Goal: Task Accomplishment & Management: Manage account settings

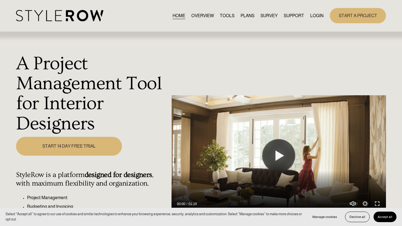
click at [319, 15] on link "LOGIN" at bounding box center [316, 15] width 13 height 7
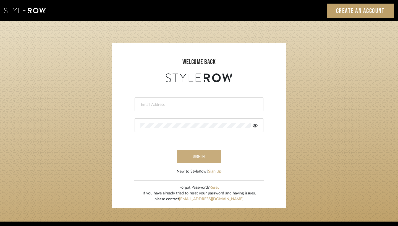
type input "[EMAIL_ADDRESS][DOMAIN_NAME]"
click at [186, 161] on button "sign in" at bounding box center [199, 156] width 44 height 13
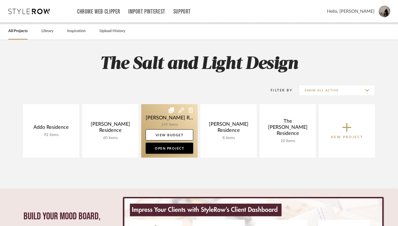
click at [182, 110] on icon at bounding box center [182, 110] width 6 height 6
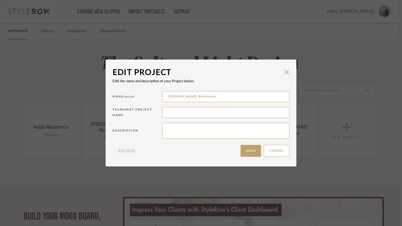
click at [122, 151] on button "Archive" at bounding box center [127, 151] width 28 height 12
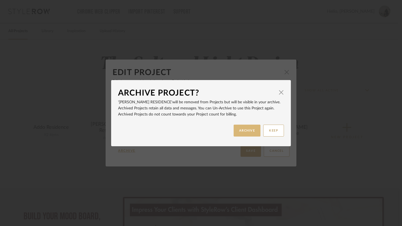
click at [242, 131] on button "ARCHIVE" at bounding box center [247, 130] width 27 height 12
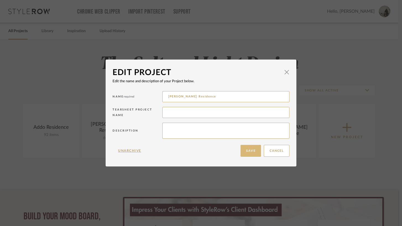
click at [250, 153] on button "Save" at bounding box center [251, 151] width 20 height 12
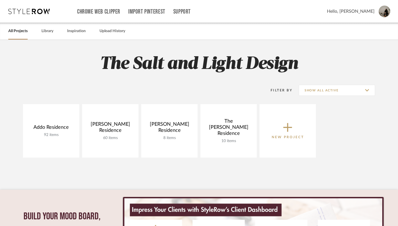
click at [287, 131] on icon at bounding box center [287, 127] width 9 height 9
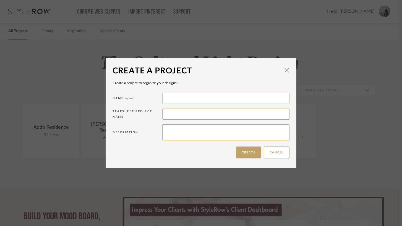
click at [168, 100] on input at bounding box center [225, 98] width 127 height 11
type input "116th Street Revitalization"
type input "116th St Revitalization"
click at [242, 152] on button "Create" at bounding box center [248, 152] width 25 height 12
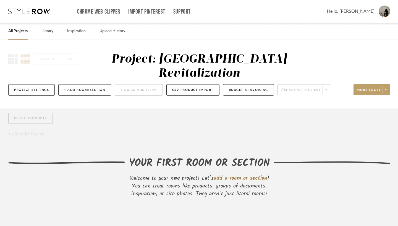
click at [234, 178] on span "add a room or section" at bounding box center [241, 178] width 54 height 9
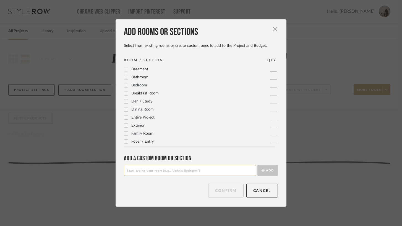
click at [126, 125] on icon at bounding box center [126, 125] width 4 height 4
click at [228, 191] on button "Confirm" at bounding box center [225, 190] width 35 height 14
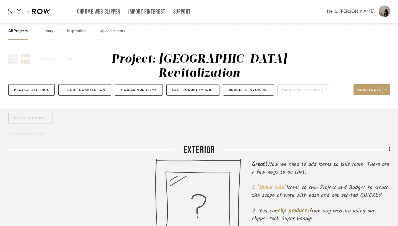
click at [266, 189] on span "‘Quick Add’" at bounding box center [271, 187] width 29 height 9
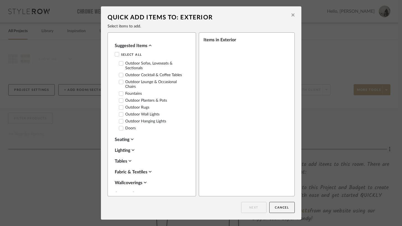
click at [137, 99] on label "Outdoor Planters & Pots" at bounding box center [143, 100] width 48 height 5
click at [137, 114] on label "Outdoor Wall Lights" at bounding box center [139, 114] width 41 height 5
click at [132, 128] on label "Doors" at bounding box center [127, 128] width 17 height 5
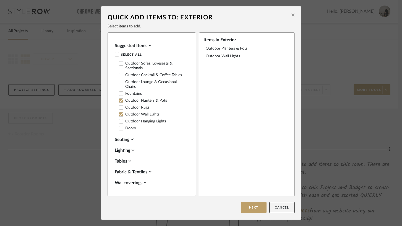
click at [131, 138] on icon at bounding box center [132, 139] width 3 height 2
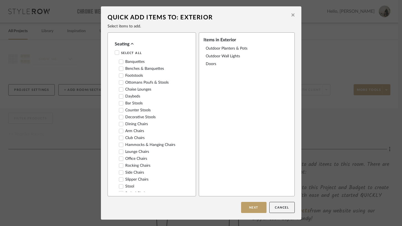
scroll to position [93, 0]
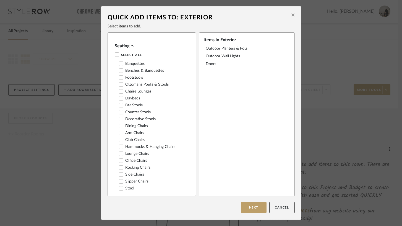
click at [151, 69] on label "Benches & Banquettes" at bounding box center [141, 70] width 45 height 5
click at [131, 43] on icon at bounding box center [132, 45] width 3 height 4
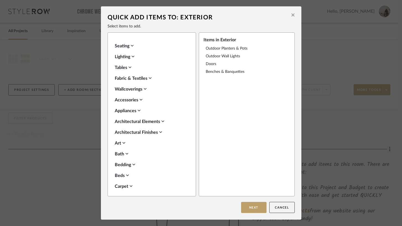
click at [132, 56] on icon at bounding box center [133, 56] width 3 height 4
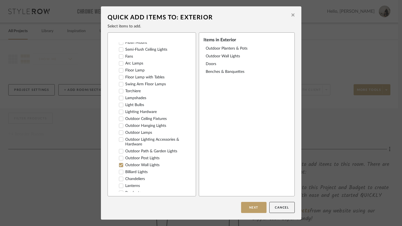
scroll to position [139, 0]
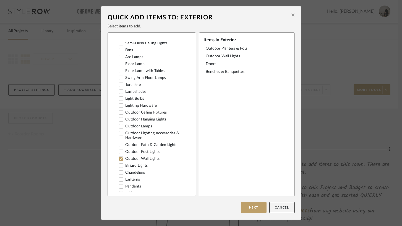
click at [155, 117] on label "Outdoor Hanging Lights" at bounding box center [142, 119] width 47 height 5
click at [156, 131] on label "Outdoor Lighting Accessories & Hardware" at bounding box center [152, 135] width 67 height 9
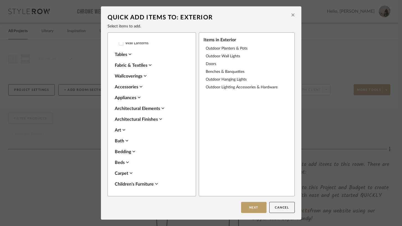
scroll to position [360, 0]
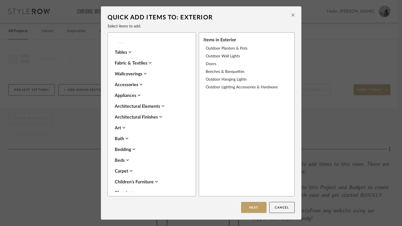
click at [162, 104] on icon at bounding box center [162, 106] width 3 height 4
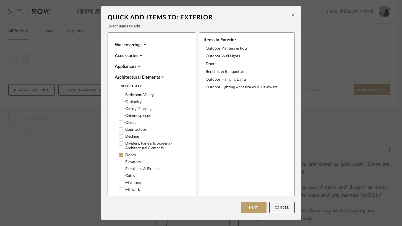
scroll to position [390, 0]
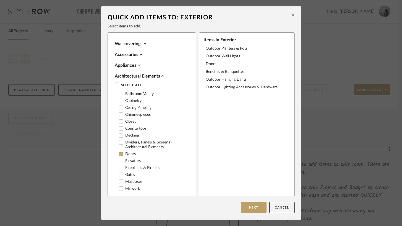
click at [144, 105] on label "Ceiling Paneling" at bounding box center [135, 107] width 33 height 5
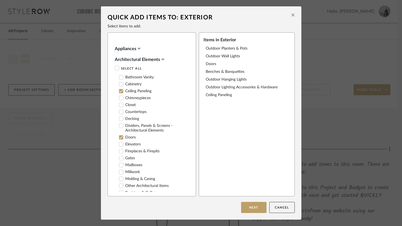
scroll to position [408, 0]
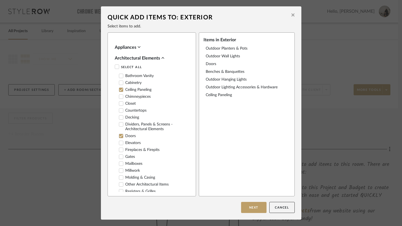
click at [133, 115] on label "Decking" at bounding box center [129, 117] width 20 height 5
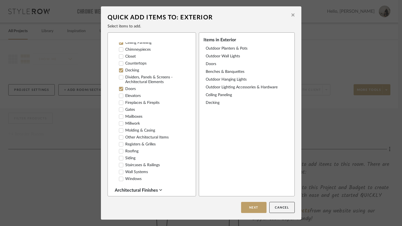
scroll to position [458, 0]
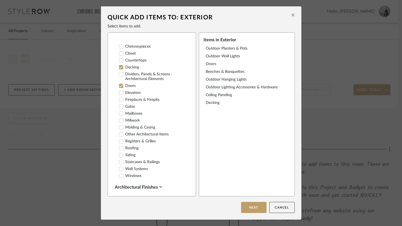
click at [134, 173] on label "Windows" at bounding box center [130, 175] width 23 height 5
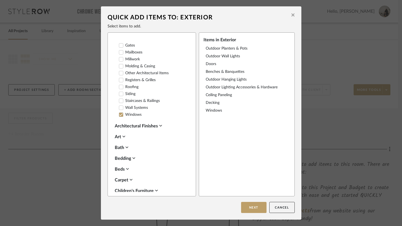
scroll to position [522, 0]
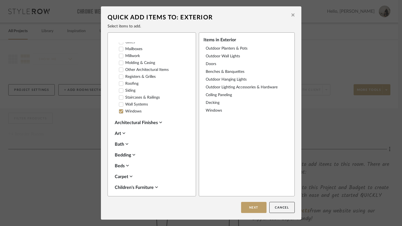
click at [155, 119] on div "Architectural Finishes" at bounding box center [150, 122] width 71 height 7
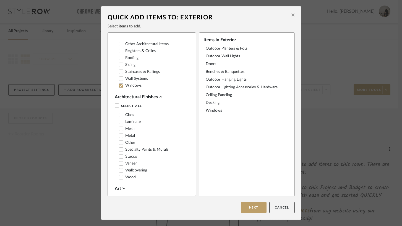
scroll to position [552, 0]
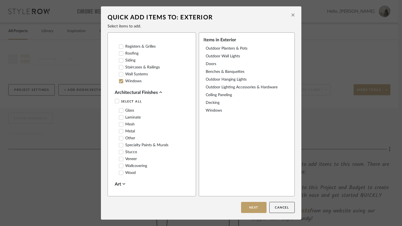
click at [156, 89] on div "Architectural Finishes" at bounding box center [150, 92] width 71 height 7
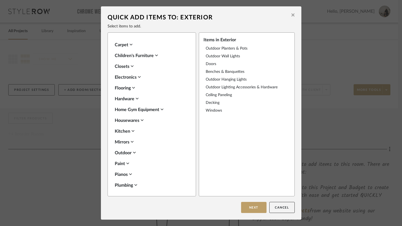
scroll to position [661, 0]
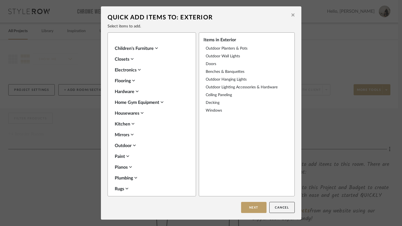
click at [132, 142] on div "Outdoor" at bounding box center [150, 145] width 71 height 7
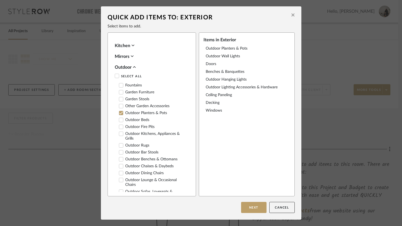
scroll to position [745, 0]
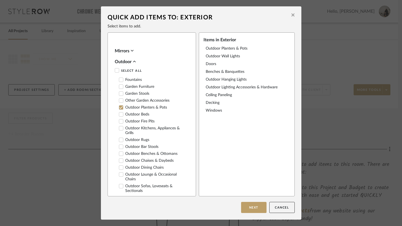
click at [153, 151] on label "Outdoor Benches & Ottomans" at bounding box center [148, 153] width 59 height 5
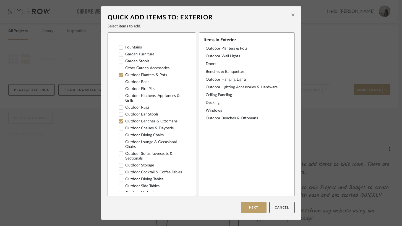
scroll to position [781, 0]
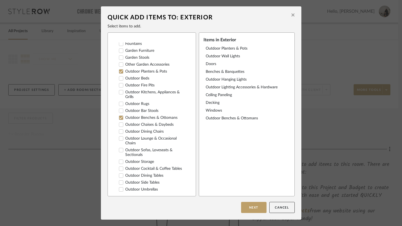
click at [148, 180] on label "Outdoor Side Tables" at bounding box center [139, 182] width 41 height 5
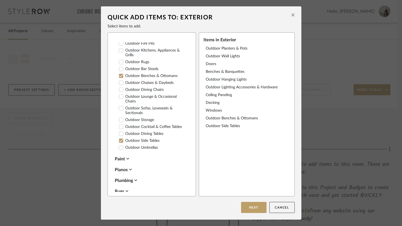
scroll to position [832, 0]
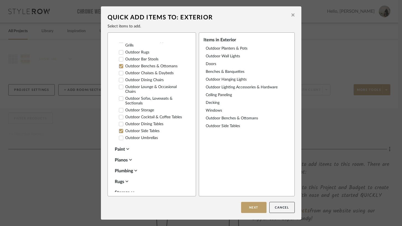
click at [126, 147] on icon at bounding box center [127, 149] width 3 height 4
click at [134, 165] on label "Exterior Paint" at bounding box center [133, 167] width 29 height 5
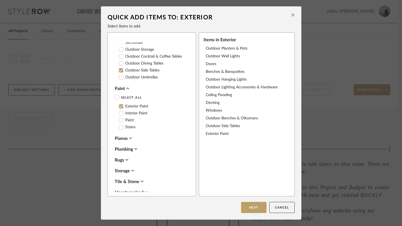
scroll to position [898, 0]
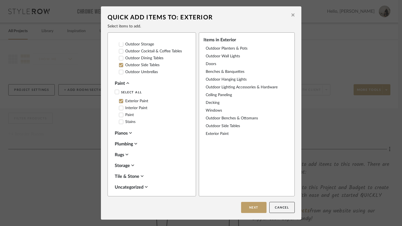
click at [131, 163] on icon at bounding box center [132, 165] width 3 height 4
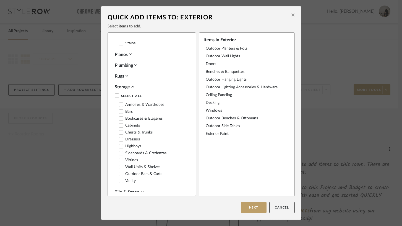
scroll to position [977, 0]
click at [132, 84] on icon at bounding box center [132, 86] width 3 height 4
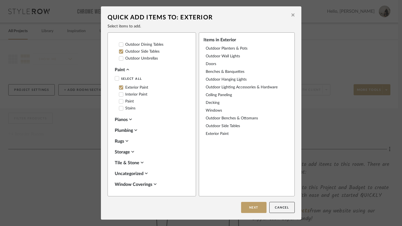
scroll to position [898, 0]
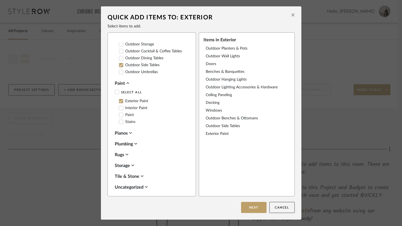
click at [141, 174] on icon at bounding box center [142, 176] width 3 height 4
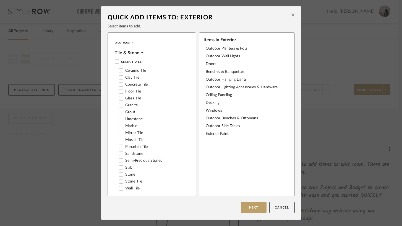
scroll to position [1031, 0]
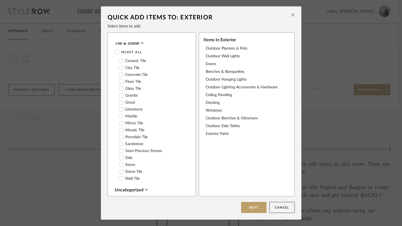
click at [133, 169] on label "Stone Tile" at bounding box center [130, 171] width 23 height 5
click at [146, 187] on icon at bounding box center [146, 189] width 3 height 4
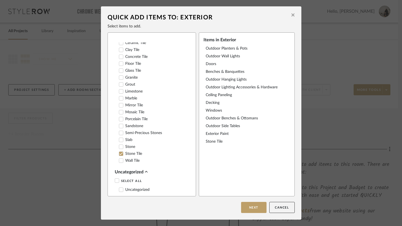
click at [154, 198] on icon at bounding box center [155, 200] width 3 height 4
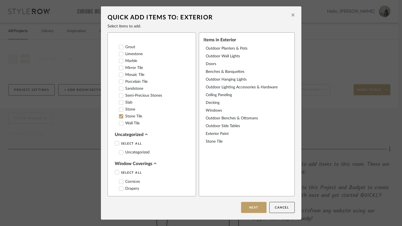
scroll to position [1087, 0]
click at [135, 149] on label "Uncategorized" at bounding box center [134, 151] width 31 height 5
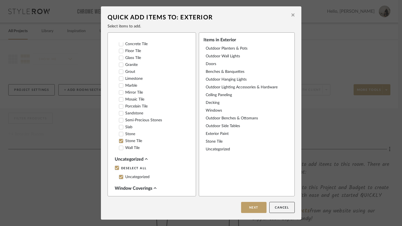
scroll to position [1058, 0]
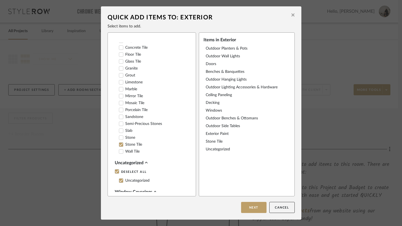
click at [130, 135] on label "Stone" at bounding box center [127, 137] width 16 height 5
click at [127, 128] on label "Slab" at bounding box center [126, 130] width 14 height 5
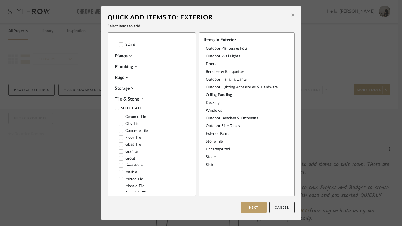
scroll to position [968, 0]
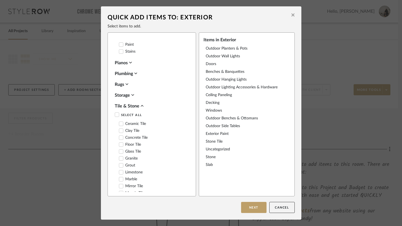
click at [141, 103] on icon at bounding box center [142, 105] width 3 height 4
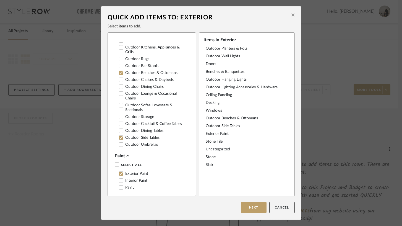
scroll to position [825, 0]
click at [127, 154] on icon at bounding box center [127, 156] width 3 height 4
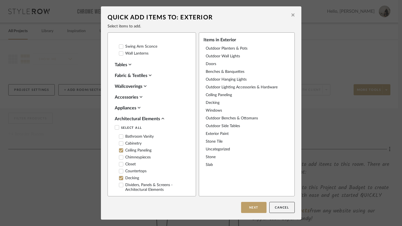
scroll to position [346, 0]
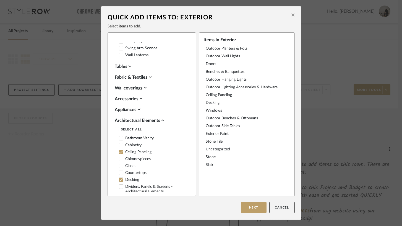
click at [140, 96] on icon at bounding box center [141, 98] width 3 height 4
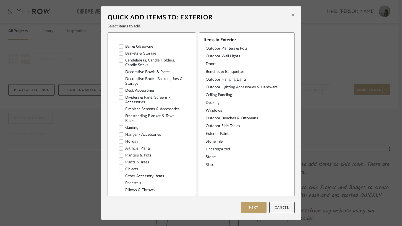
scroll to position [423, 0]
click at [142, 159] on label "Plants & Trees" at bounding box center [134, 161] width 30 height 5
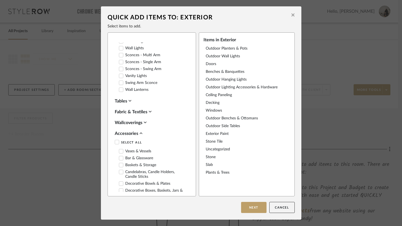
scroll to position [310, 0]
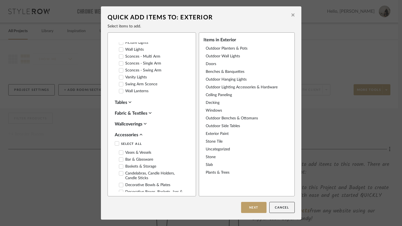
click at [139, 134] on icon at bounding box center [140, 135] width 3 height 2
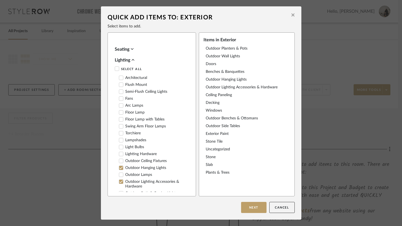
scroll to position [89, 0]
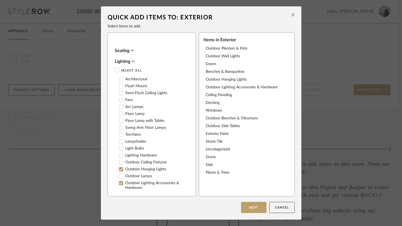
click at [141, 77] on label "Architectural" at bounding box center [133, 79] width 28 height 5
click at [133, 61] on icon at bounding box center [133, 61] width 3 height 4
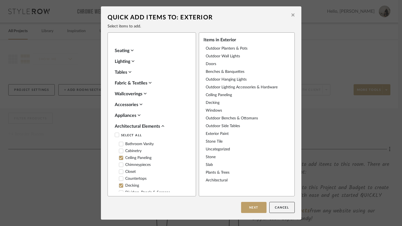
click at [162, 126] on icon at bounding box center [162, 126] width 3 height 4
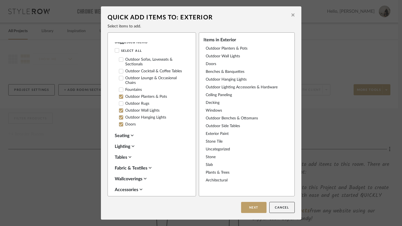
scroll to position [0, 0]
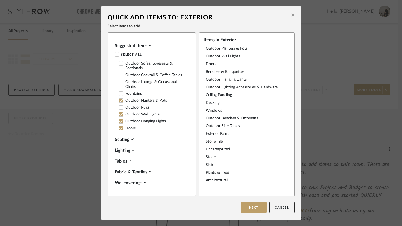
click at [150, 44] on icon at bounding box center [150, 45] width 3 height 4
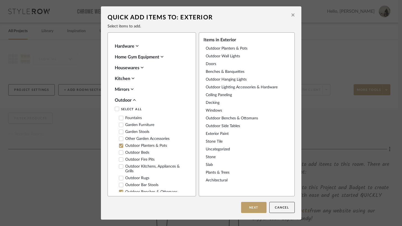
scroll to position [205, 0]
click at [133, 99] on icon at bounding box center [134, 99] width 3 height 4
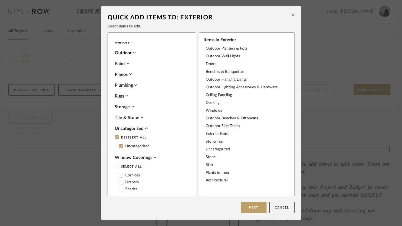
scroll to position [263, 0]
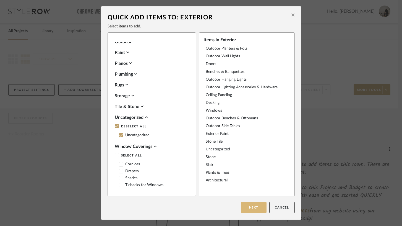
click at [251, 210] on button "Next" at bounding box center [253, 207] width 25 height 11
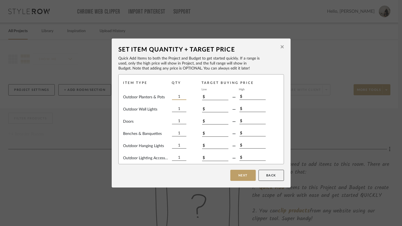
click at [180, 96] on input "1" at bounding box center [179, 97] width 14 height 6
type input "2"
click at [179, 109] on input "1" at bounding box center [179, 109] width 14 height 6
type input "4"
click at [179, 121] on input "1" at bounding box center [179, 121] width 14 height 6
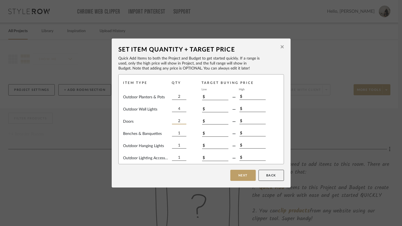
type input "2"
click at [178, 146] on input "1" at bounding box center [179, 145] width 14 height 6
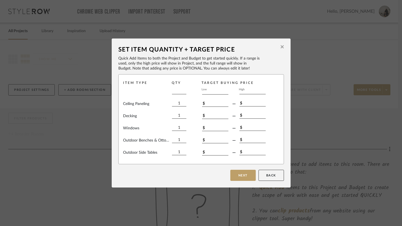
scroll to position [68, 0]
type input "2"
click at [179, 129] on input "1" at bounding box center [179, 126] width 14 height 6
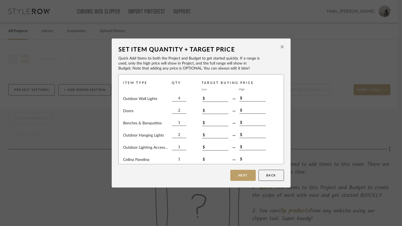
scroll to position [10, 0]
type input "4"
click at [179, 124] on input "1" at bounding box center [179, 123] width 14 height 6
click at [267, 175] on button "Back" at bounding box center [271, 174] width 25 height 11
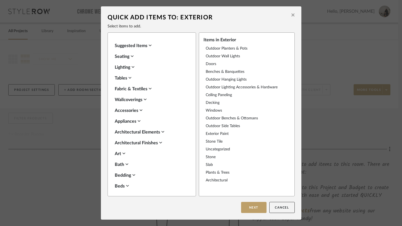
click at [225, 72] on div "Benches & Banquettes" at bounding box center [245, 71] width 79 height 5
click at [229, 71] on div "Benches & Banquettes" at bounding box center [245, 71] width 79 height 5
click at [250, 207] on button "Next" at bounding box center [253, 207] width 25 height 11
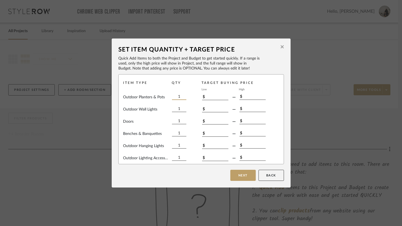
click at [176, 96] on input "1" at bounding box center [179, 97] width 14 height 6
type input "2"
click at [179, 109] on input "1" at bounding box center [179, 109] width 14 height 6
type input "4"
click at [178, 119] on input "1" at bounding box center [179, 121] width 14 height 6
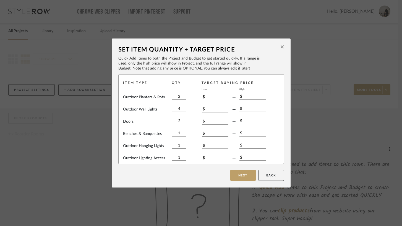
type input "2"
click at [178, 146] on input "1" at bounding box center [179, 145] width 14 height 6
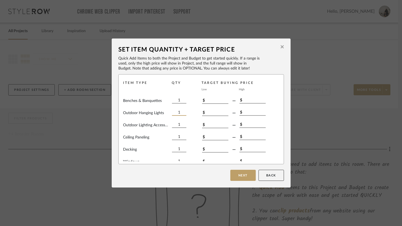
scroll to position [33, 0]
type input "4"
click at [178, 126] on input "1" at bounding box center [179, 124] width 14 height 6
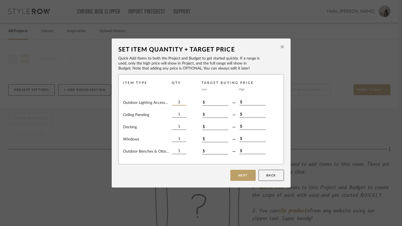
scroll to position [56, 0]
type input "2"
click at [181, 138] on input "1" at bounding box center [179, 138] width 14 height 6
type input "4"
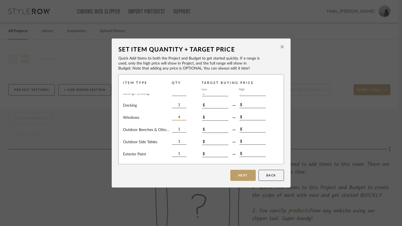
scroll to position [77, 0]
type input "6"
click at [178, 141] on input "1" at bounding box center [179, 141] width 14 height 6
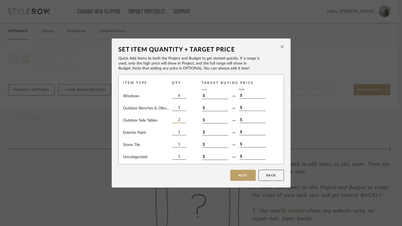
scroll to position [105, 0]
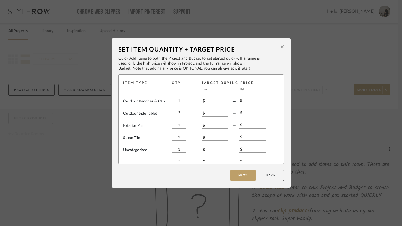
type input "2"
click at [178, 137] on input "1" at bounding box center [179, 137] width 14 height 6
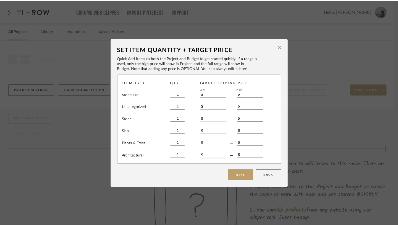
scroll to position [151, 0]
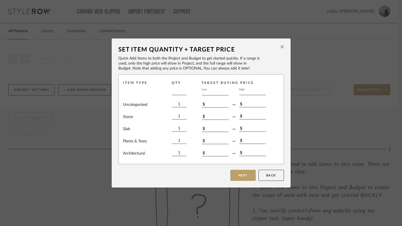
click at [179, 141] on input "1" at bounding box center [179, 141] width 14 height 6
type input "4"
click at [180, 152] on input "1" at bounding box center [179, 153] width 14 height 6
click at [240, 175] on button "Next" at bounding box center [242, 174] width 25 height 11
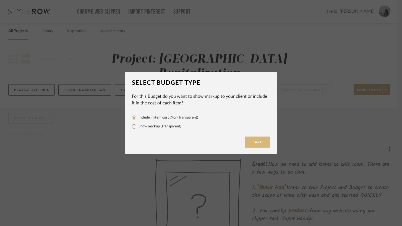
click at [257, 143] on button "Save" at bounding box center [257, 141] width 25 height 11
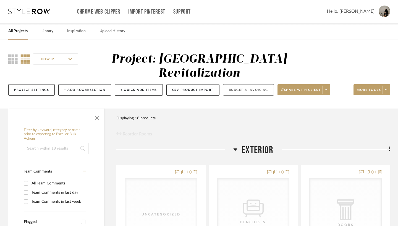
click at [248, 89] on button "Budget & Invoicing" at bounding box center [248, 89] width 51 height 11
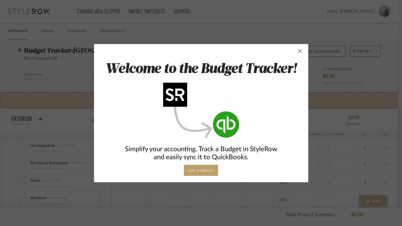
click at [300, 53] on span "button" at bounding box center [299, 50] width 11 height 11
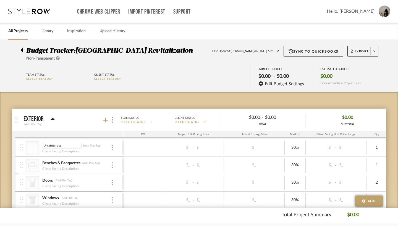
click at [44, 147] on input "Uncategorized" at bounding box center [62, 146] width 40 height 6
type input "Awnings / Signage"
type input "2500"
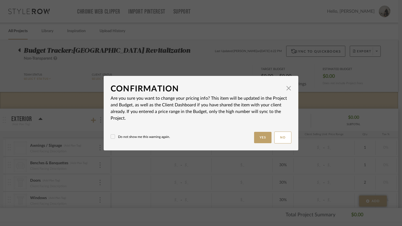
click at [127, 135] on label "Do not show me this warning again." at bounding box center [140, 136] width 59 height 5
click at [257, 137] on button "Yes" at bounding box center [263, 137] width 18 height 11
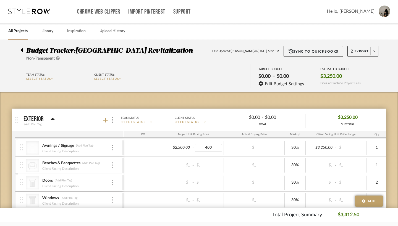
type input "4000"
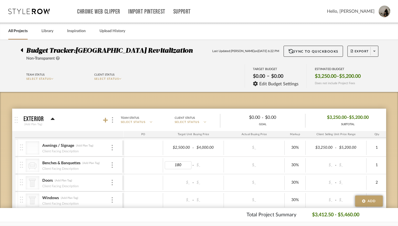
type input "1800"
type input "2500"
type input "300"
type input "2"
type input "1600"
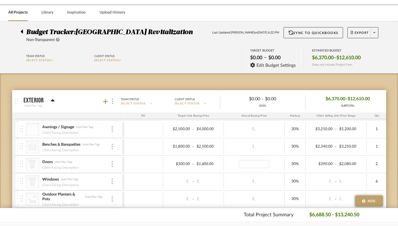
scroll to position [20, 0]
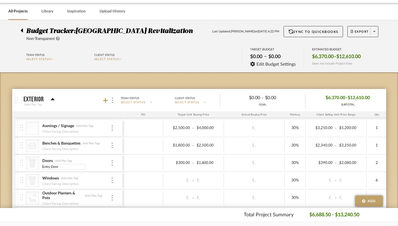
type input "Entry Doors"
click at [47, 149] on div "Client Facing Description" at bounding box center [60, 149] width 37 height 6
type input "Mo"
click at [112, 144] on img at bounding box center [112, 145] width 1 height 6
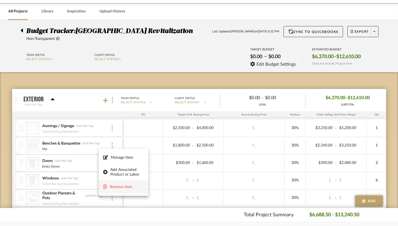
click at [121, 189] on span "Remove Item" at bounding box center [127, 186] width 34 height 5
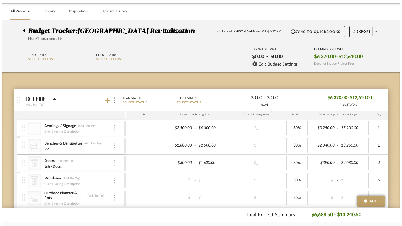
scroll to position [0, 0]
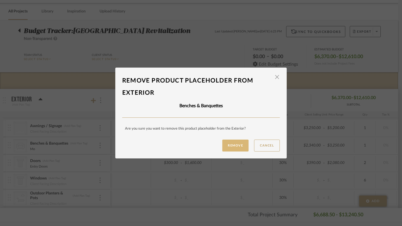
click at [234, 147] on button "Remove" at bounding box center [235, 145] width 26 height 12
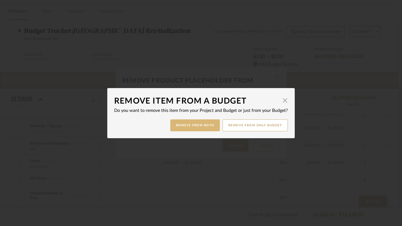
click at [200, 128] on button "Remove from Both" at bounding box center [194, 125] width 49 height 12
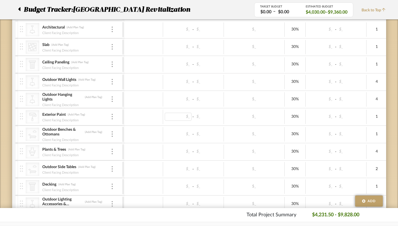
scroll to position [210, 0]
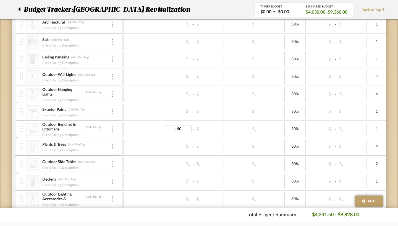
type input "1800"
type input "2500"
click at [171, 146] on div "$_" at bounding box center [178, 146] width 27 height 8
type input "225"
type input "400"
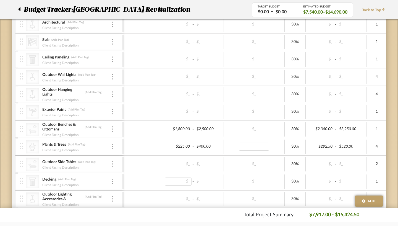
click at [167, 183] on div "$_" at bounding box center [178, 181] width 27 height 8
type input "6000"
type input "12000"
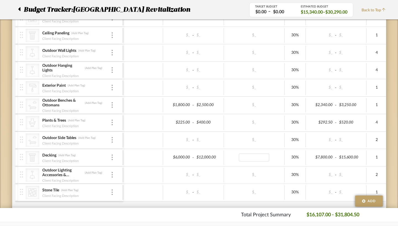
scroll to position [240, 0]
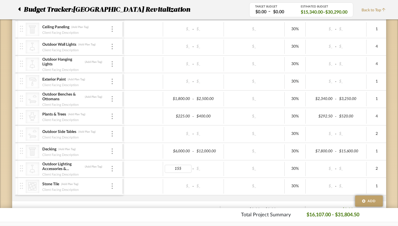
type input "1550"
click at [165, 171] on div "$1,550.00" at bounding box center [178, 169] width 27 height 8
type input "$3,000.00"
type input "3000"
type input "8000"
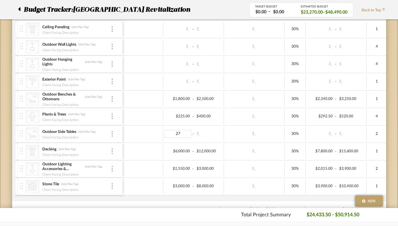
type input "275"
type input "325"
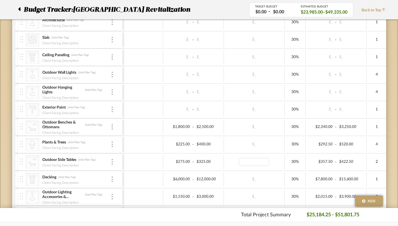
scroll to position [211, 0]
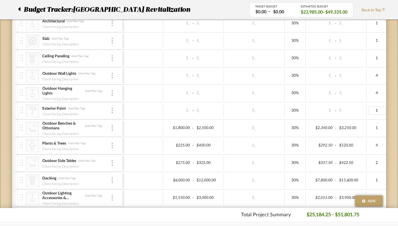
type input "6"
click at [174, 110] on div "$_" at bounding box center [178, 110] width 27 height 8
type input "65"
type input "110"
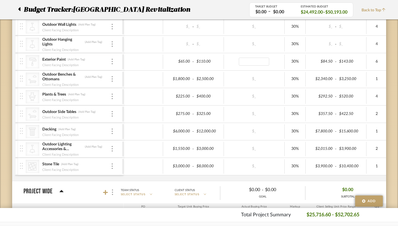
scroll to position [262, 0]
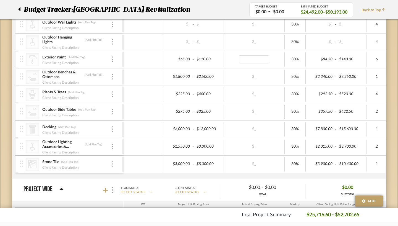
click at [111, 165] on div at bounding box center [112, 164] width 3 height 6
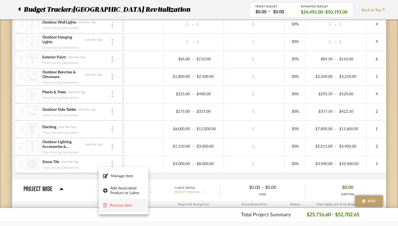
click at [125, 204] on span "Remove Item" at bounding box center [127, 205] width 34 height 5
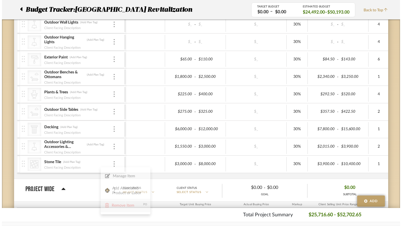
scroll to position [0, 0]
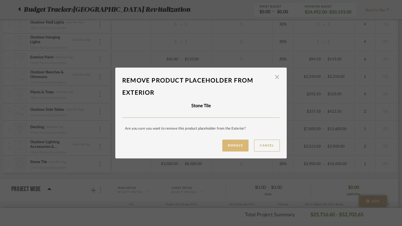
click at [236, 148] on button "Remove" at bounding box center [235, 145] width 26 height 12
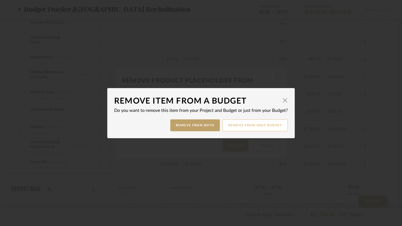
click at [244, 125] on button "Remove from only Budget" at bounding box center [256, 125] width 66 height 12
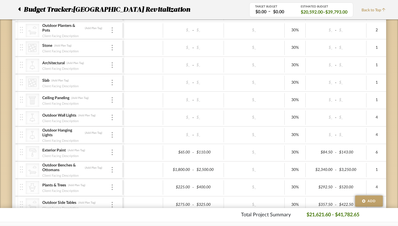
scroll to position [166, 0]
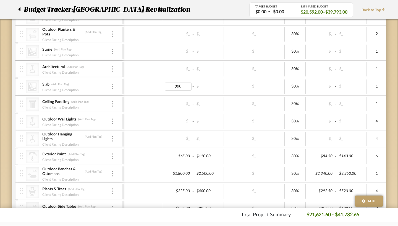
type input "3000"
type input "8000"
type input "For facade lift"
click at [57, 109] on div "Client Facing Description" at bounding box center [60, 108] width 37 height 6
type input "Beneath Awnings"
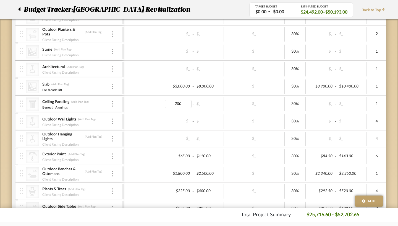
type input "2000"
type input "3200"
type input "5"
type input "250"
type input "350"
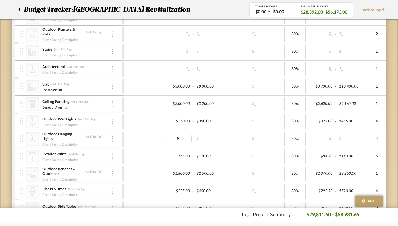
type input "99"
type input "199"
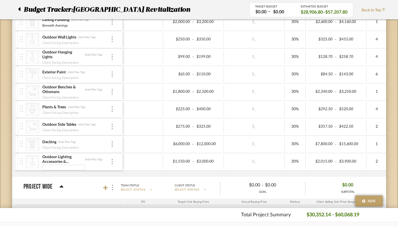
scroll to position [0, 0]
type input "LED Signage"
type input "Outdoor Seating with separate doors, etc."
type input "I"
type input "Freestanding (planters separate)"
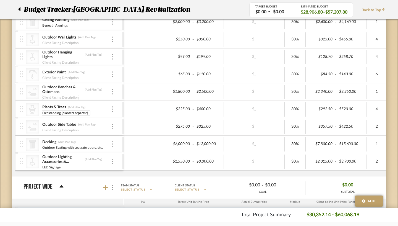
click at [48, 96] on div "Client Facing Description" at bounding box center [60, 98] width 37 height 6
type input "Optional"
type input "Primer and Paint Gallons"
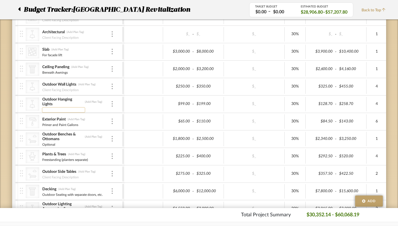
scroll to position [199, 0]
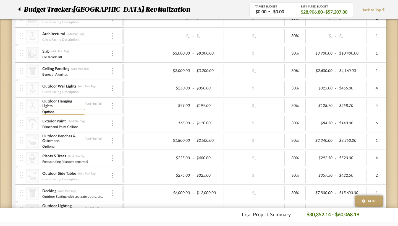
type input "Optional"
click at [50, 92] on div "Client Facing Description" at bounding box center [60, 92] width 37 height 6
type input "Stationary"
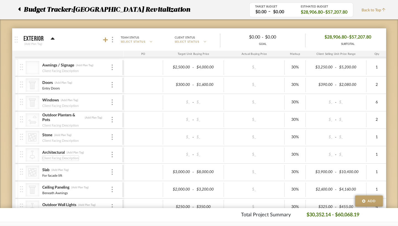
scroll to position [79, 0]
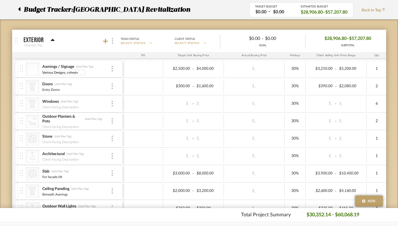
type input "Various Designs, cohesive"
click at [51, 90] on div "Entry Doors" at bounding box center [76, 89] width 69 height 4
click at [44, 90] on div "Entry Doors" at bounding box center [51, 90] width 18 height 6
type input "Entry Doors (manual or auto)"
click at [172, 106] on div "$_" at bounding box center [178, 104] width 27 height 8
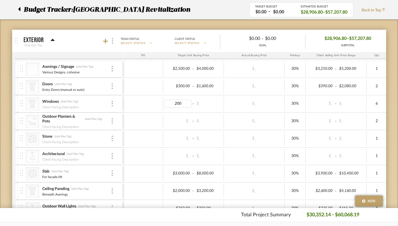
type input "2000"
type input "4000"
type input "below 9' size"
click at [165, 119] on div "$_" at bounding box center [178, 121] width 27 height 8
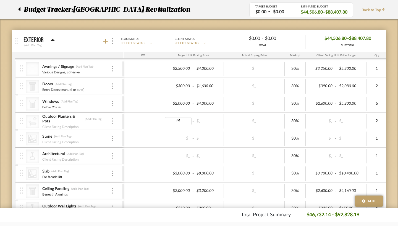
type input "195"
type input "225"
click at [112, 138] on img at bounding box center [112, 138] width 1 height 6
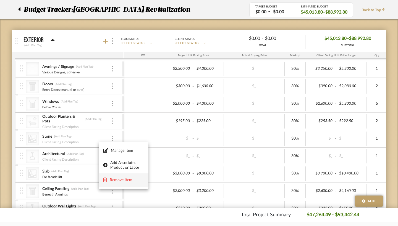
click at [117, 179] on span "Remove Item" at bounding box center [127, 180] width 34 height 5
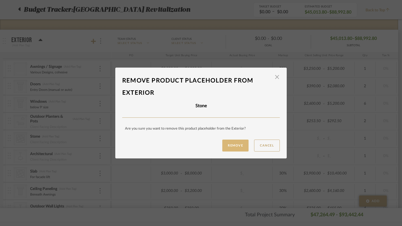
click at [232, 146] on button "Remove" at bounding box center [235, 145] width 26 height 12
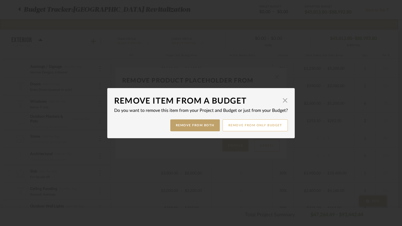
click at [242, 124] on button "Remove from only Budget" at bounding box center [256, 125] width 66 height 12
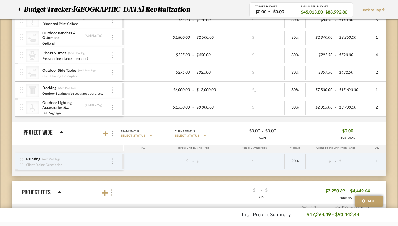
scroll to position [285, 0]
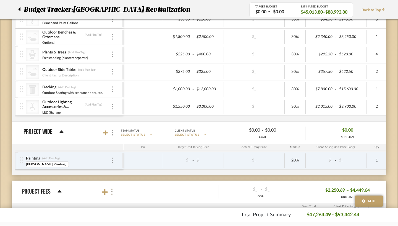
type input "Minali Painting"
type input "2500"
click at [41, 164] on div "Minali Painting" at bounding box center [63, 163] width 75 height 4
click at [36, 164] on div "Minali Painting" at bounding box center [63, 163] width 75 height 4
click at [31, 164] on div "Minali Painting" at bounding box center [46, 164] width 40 height 6
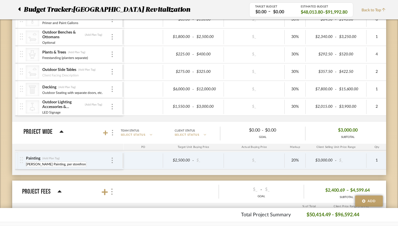
type input "Minali Painting, per storefront"
click at [103, 133] on icon at bounding box center [105, 132] width 5 height 5
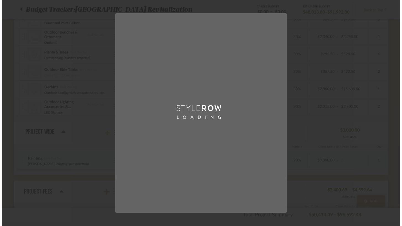
scroll to position [0, 0]
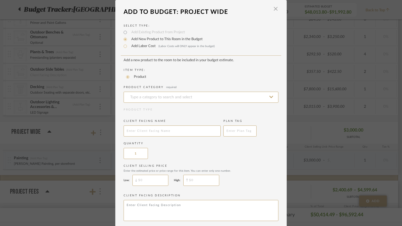
click at [142, 48] on label "Add Labor Cost (Labor Costs will ONLY appear in the budget)" at bounding box center [172, 46] width 86 height 6
click at [129, 48] on input "Add Labor Cost (Labor Costs will ONLY appear in the budget)" at bounding box center [125, 46] width 7 height 7
radio input "true"
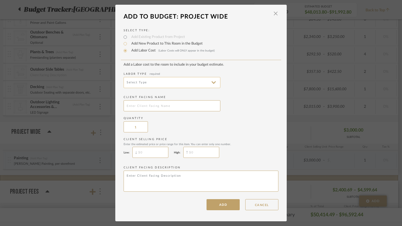
click at [147, 87] on input at bounding box center [172, 82] width 97 height 11
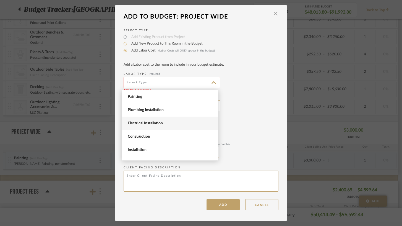
click at [157, 121] on span "Electrical Installation" at bounding box center [171, 123] width 86 height 5
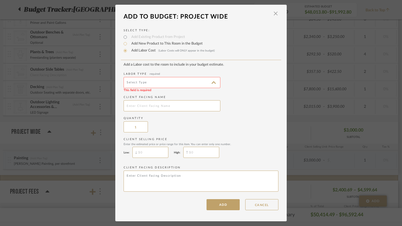
type input "Electrical Installation"
click at [153, 108] on input "text" at bounding box center [172, 105] width 97 height 11
type input "NPK Construction"
click at [193, 151] on input "text" at bounding box center [201, 152] width 36 height 11
type input "$4,500"
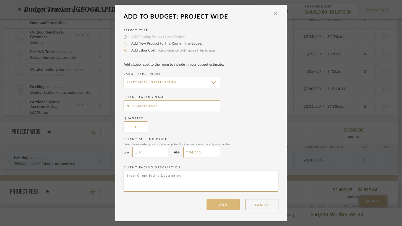
click at [221, 203] on button "ADD" at bounding box center [223, 204] width 33 height 11
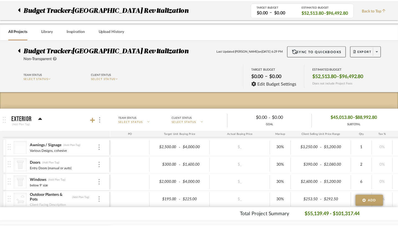
scroll to position [285, 0]
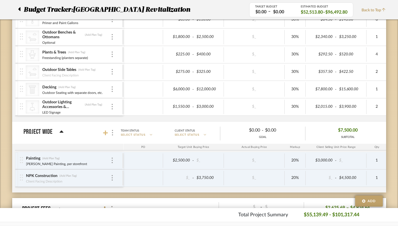
click at [103, 134] on icon at bounding box center [105, 133] width 5 height 6
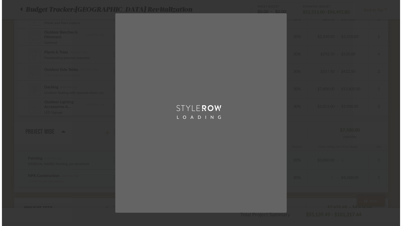
scroll to position [0, 0]
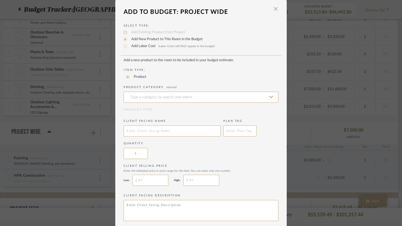
click at [144, 49] on label "Add Labor Cost (Labor Costs will ONLY appear in the budget)" at bounding box center [172, 46] width 86 height 6
click at [129, 49] on input "Add Labor Cost (Labor Costs will ONLY appear in the budget)" at bounding box center [125, 46] width 7 height 7
radio input "true"
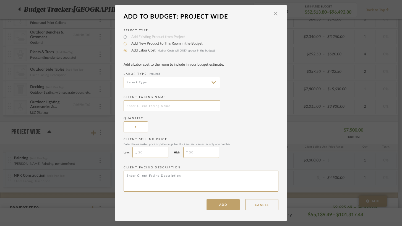
click at [152, 82] on input at bounding box center [172, 82] width 97 height 11
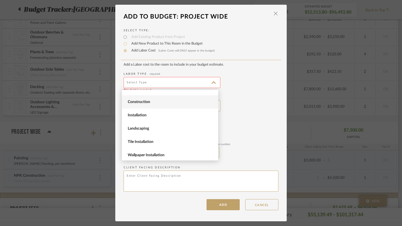
scroll to position [30, 0]
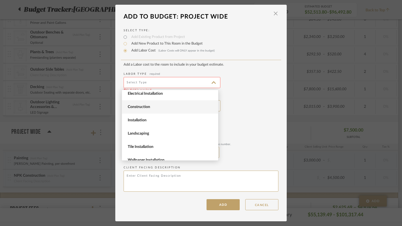
click at [168, 132] on span "Landscaping" at bounding box center [171, 133] width 86 height 5
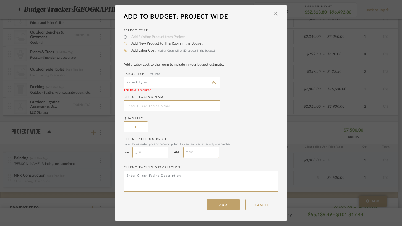
type input "Landscaping"
click at [154, 154] on input "$" at bounding box center [150, 152] width 36 height 11
type input "$1,500"
type input "$3,000"
click at [219, 206] on button "ADD" at bounding box center [223, 204] width 33 height 11
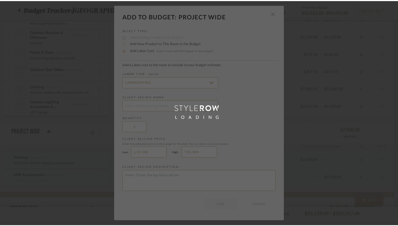
scroll to position [285, 0]
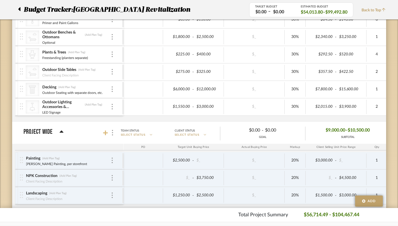
click at [103, 133] on icon at bounding box center [105, 132] width 5 height 5
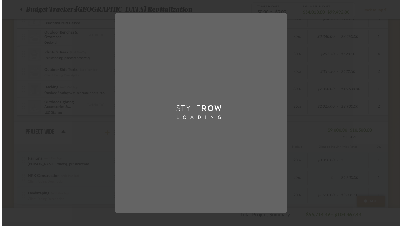
scroll to position [0, 0]
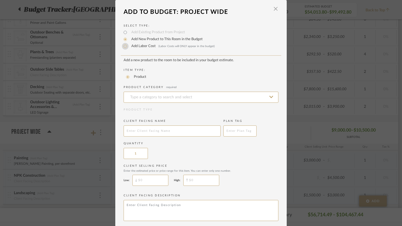
click at [123, 47] on input "Add Labor Cost (Labor Costs will ONLY appear in the budget)" at bounding box center [125, 46] width 7 height 7
radio input "true"
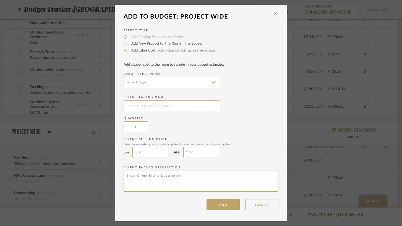
click at [166, 81] on input at bounding box center [172, 82] width 97 height 11
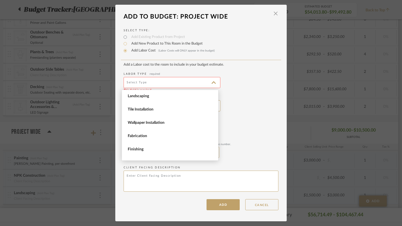
scroll to position [76, 0]
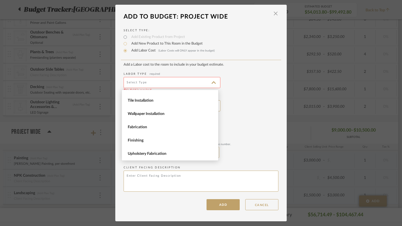
click at [243, 107] on div "Client Facing Name" at bounding box center [201, 103] width 155 height 16
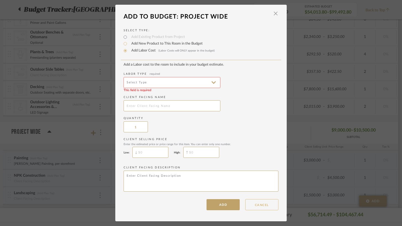
click at [256, 204] on button "CANCEL" at bounding box center [261, 204] width 33 height 11
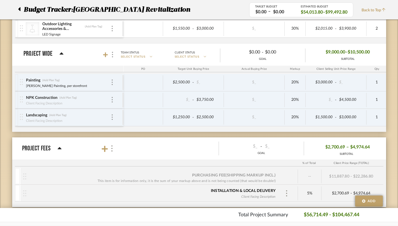
scroll to position [363, 0]
click at [102, 147] on icon at bounding box center [105, 148] width 6 height 6
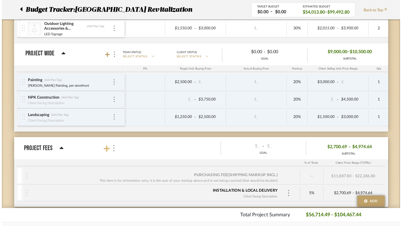
scroll to position [0, 0]
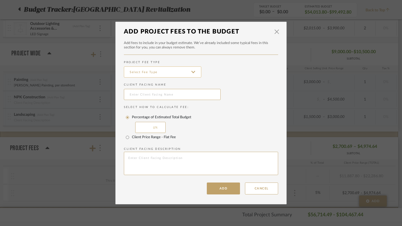
click at [159, 73] on input at bounding box center [162, 71] width 77 height 11
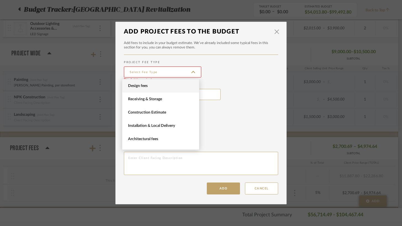
click at [160, 89] on span "Design fees" at bounding box center [160, 85] width 77 height 13
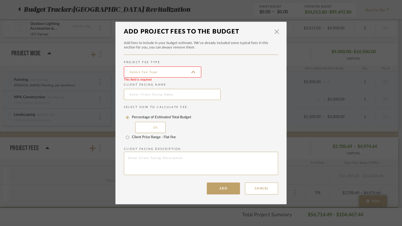
type input "Design fees"
click at [127, 137] on input "Client Price Range - Flat Fee" at bounding box center [127, 137] width 9 height 9
radio input "true"
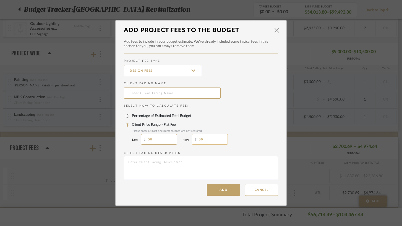
click at [204, 139] on input "0" at bounding box center [210, 139] width 36 height 11
type input "295"
click at [175, 94] on input "text" at bounding box center [172, 92] width 97 height 11
type input "Salt and Light Design Fee"
click at [224, 190] on button "Add" at bounding box center [223, 190] width 33 height 12
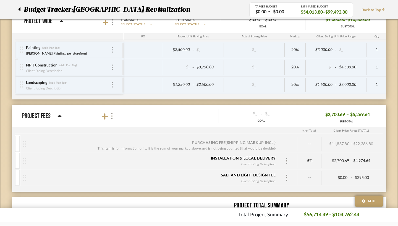
scroll to position [400, 0]
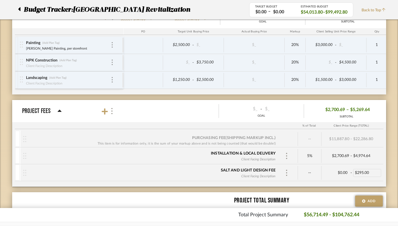
click at [373, 171] on div "$295.00" at bounding box center [367, 173] width 28 height 8
type input "53100"
type input "295"
click at [317, 155] on div "5%" at bounding box center [310, 156] width 18 height 8
type input "10"
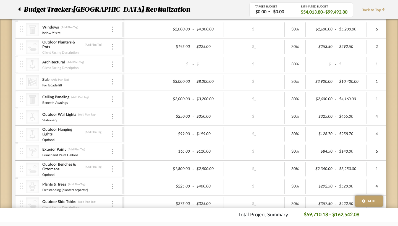
scroll to position [151, 0]
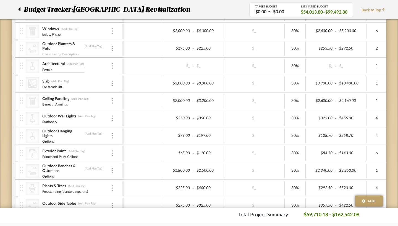
type input "Permits"
drag, startPoint x: 99, startPoint y: 65, endPoint x: 102, endPoint y: 178, distance: 112.9
click at [102, 178] on div "Awnings / Signage (Add Plan Tag) Various Designs, cohesive $2,500.00 - $4,000.0…" at bounding box center [301, 121] width 572 height 267
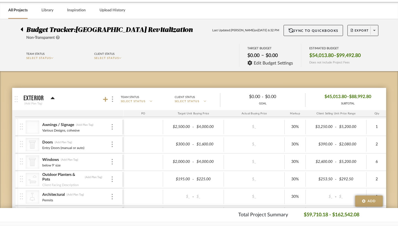
scroll to position [0, 0]
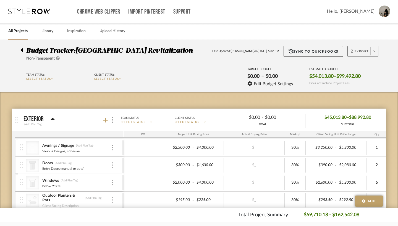
click at [375, 51] on icon at bounding box center [375, 51] width 2 height 1
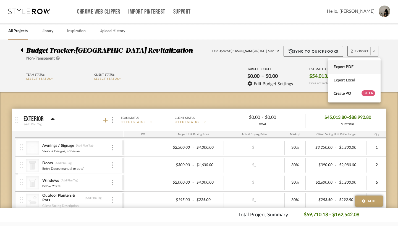
click at [345, 66] on span "Export PDF" at bounding box center [354, 67] width 41 height 5
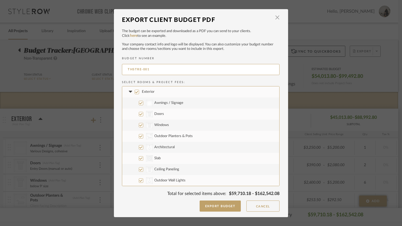
drag, startPoint x: 131, startPoint y: 69, endPoint x: 117, endPoint y: 67, distance: 14.2
click at [117, 67] on dialog-content "Export Client Budget PDF × The budget can be exported and downloaded as a PDF y…" at bounding box center [201, 113] width 174 height 208
type input "116ST-001"
click at [218, 204] on button "Export Budget" at bounding box center [220, 205] width 41 height 11
